Goal: Information Seeking & Learning: Learn about a topic

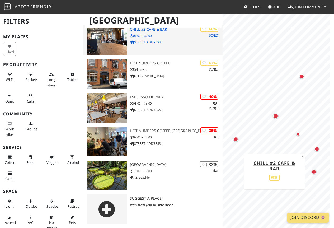
scroll to position [152, 0]
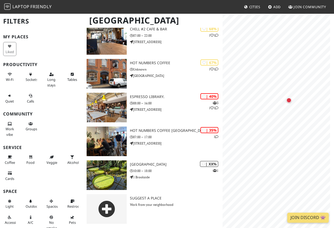
click at [293, 85] on div "Map marker" at bounding box center [293, 84] width 5 height 5
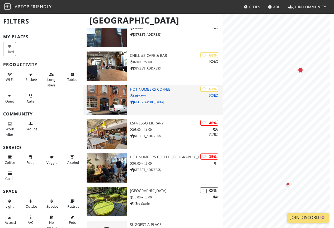
scroll to position [0, 0]
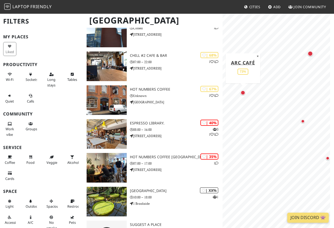
click at [243, 93] on div "Map marker" at bounding box center [243, 92] width 5 height 5
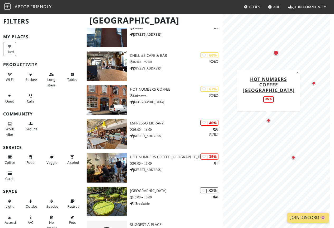
click at [269, 122] on div "Map marker" at bounding box center [269, 121] width 4 height 4
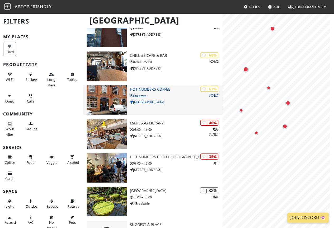
click at [222, 113] on div "Cambridge Filters My Places Liked Productivity Wi-Fi Sockets Long stays Tables …" at bounding box center [167, 71] width 334 height 366
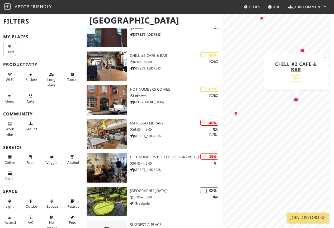
click at [295, 96] on div "Map marker" at bounding box center [296, 99] width 7 height 7
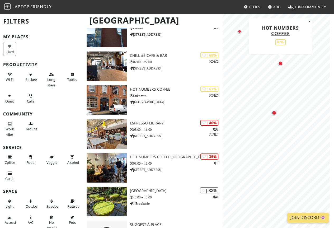
click at [282, 66] on div "Map marker" at bounding box center [280, 63] width 7 height 7
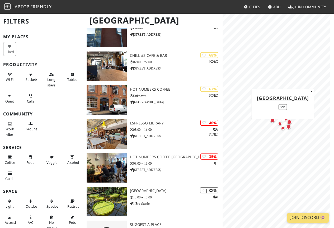
click at [282, 128] on div "Map marker" at bounding box center [283, 128] width 4 height 4
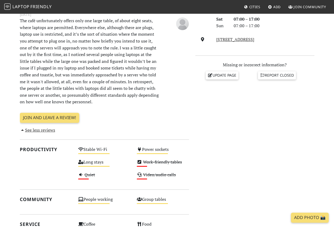
scroll to position [185, 0]
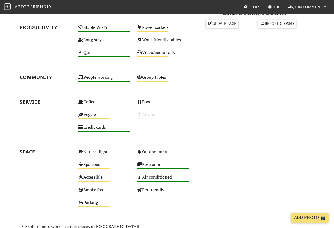
scroll to position [238, 0]
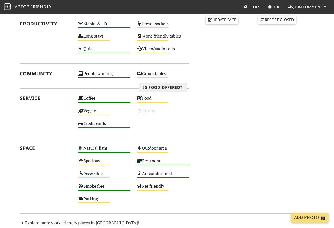
click at [148, 97] on div "Food Medium" at bounding box center [163, 100] width 59 height 13
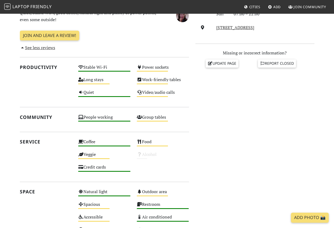
scroll to position [185, 0]
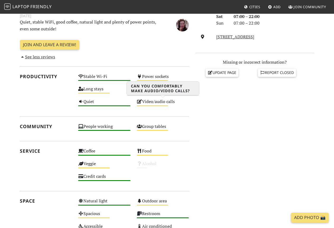
click at [153, 106] on div "Medium" at bounding box center [152, 105] width 31 height 1
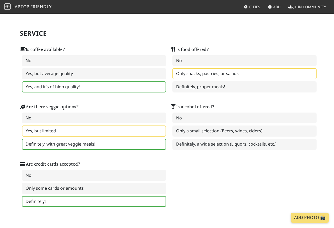
scroll to position [317, 0]
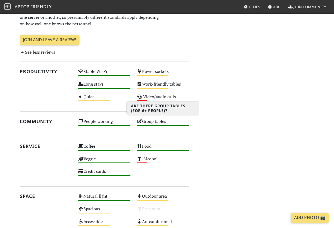
scroll to position [291, 0]
